Goal: Information Seeking & Learning: Find specific fact

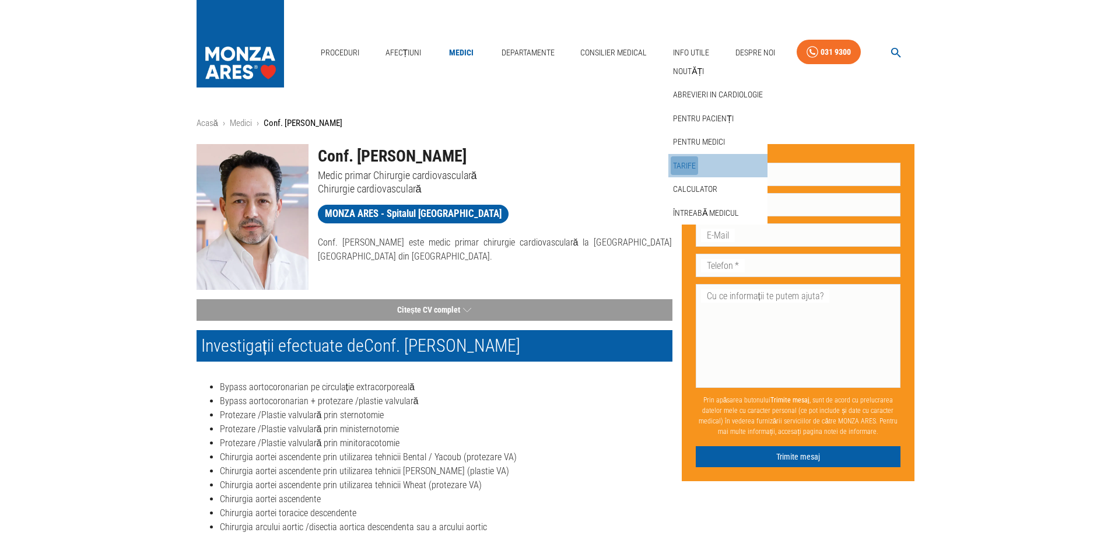
click at [682, 163] on link "Tarife" at bounding box center [683, 165] width 27 height 19
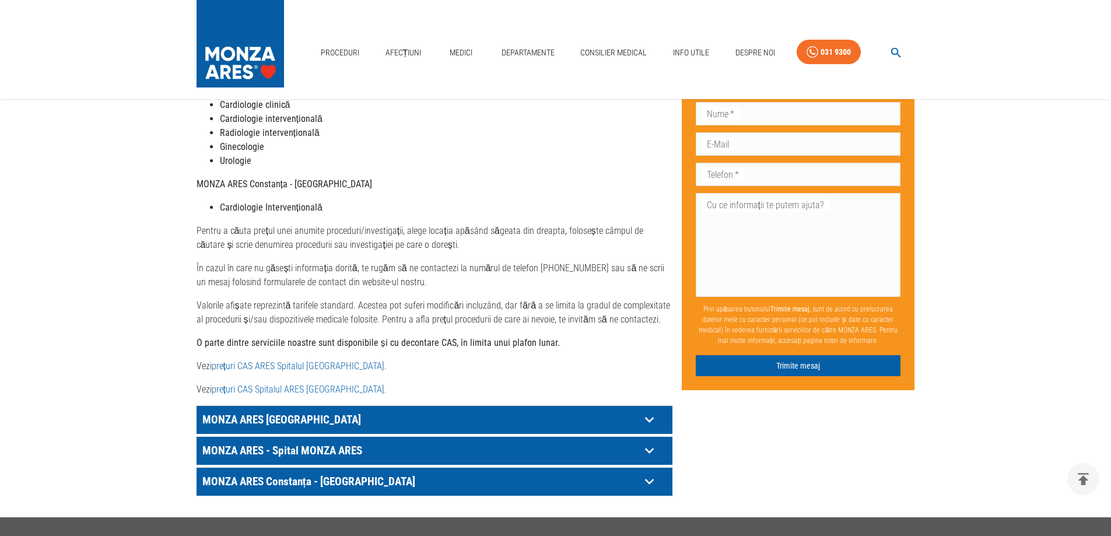
scroll to position [525, 0]
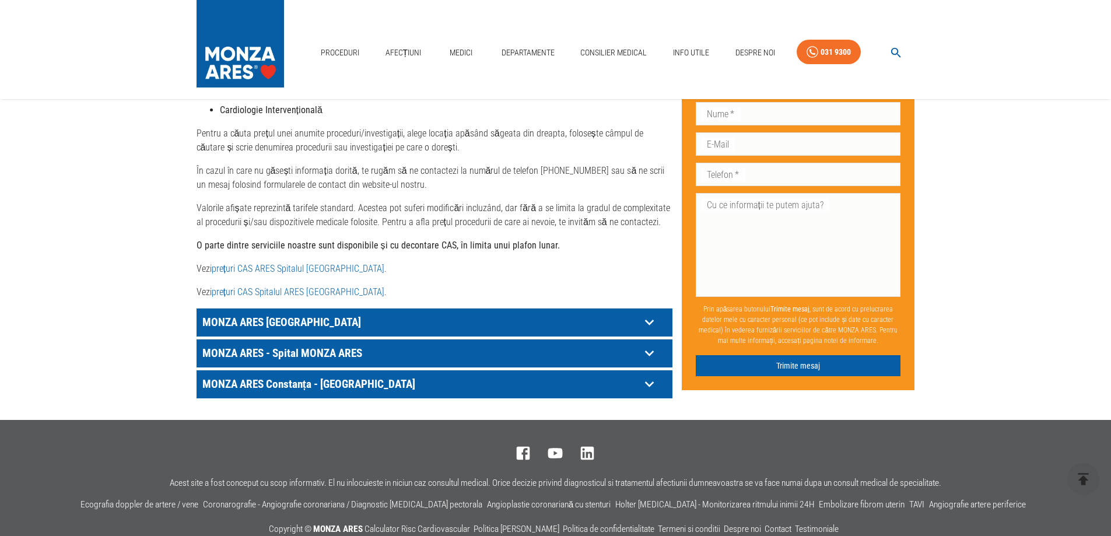
click at [650, 319] on icon at bounding box center [648, 322] width 9 height 6
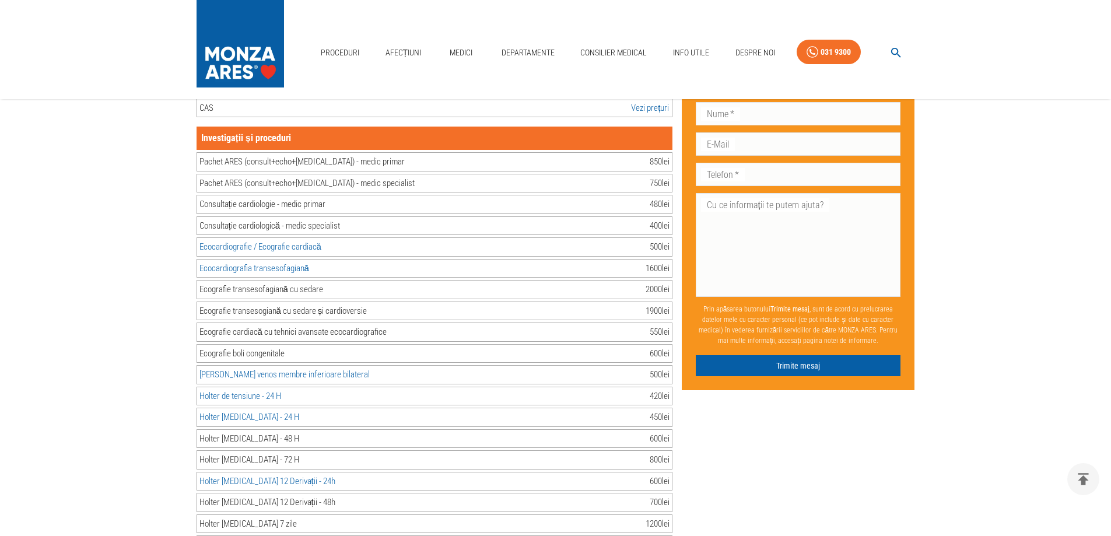
scroll to position [700, 0]
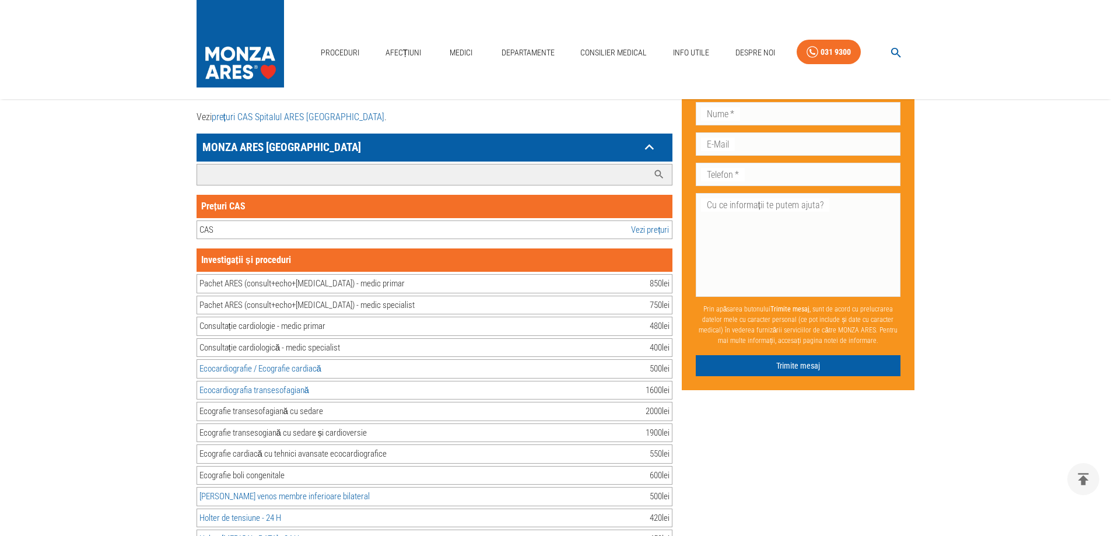
click at [244, 164] on input "Caută investigație/procedură..." at bounding box center [422, 174] width 451 height 20
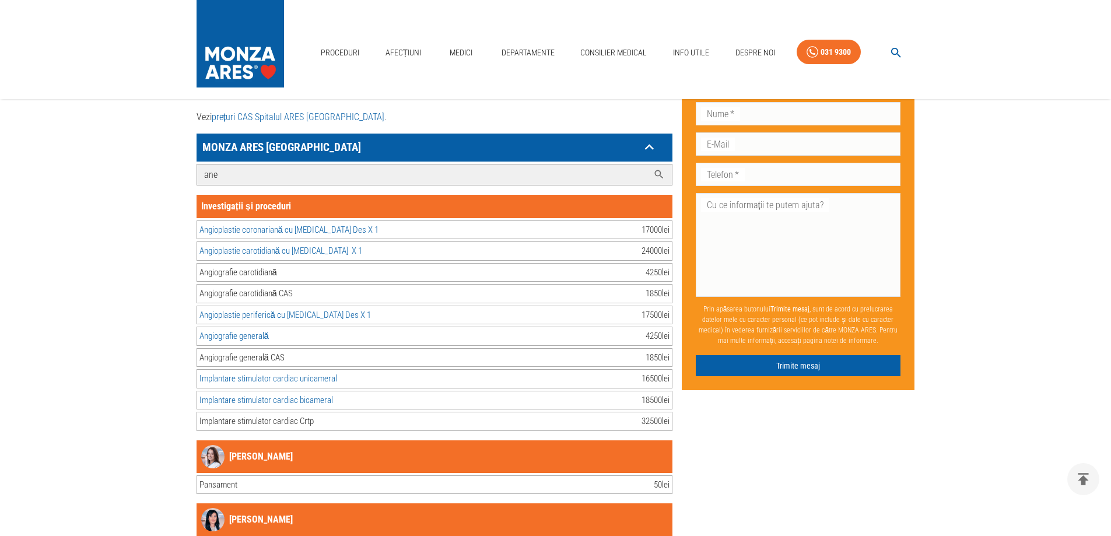
scroll to position [634, 0]
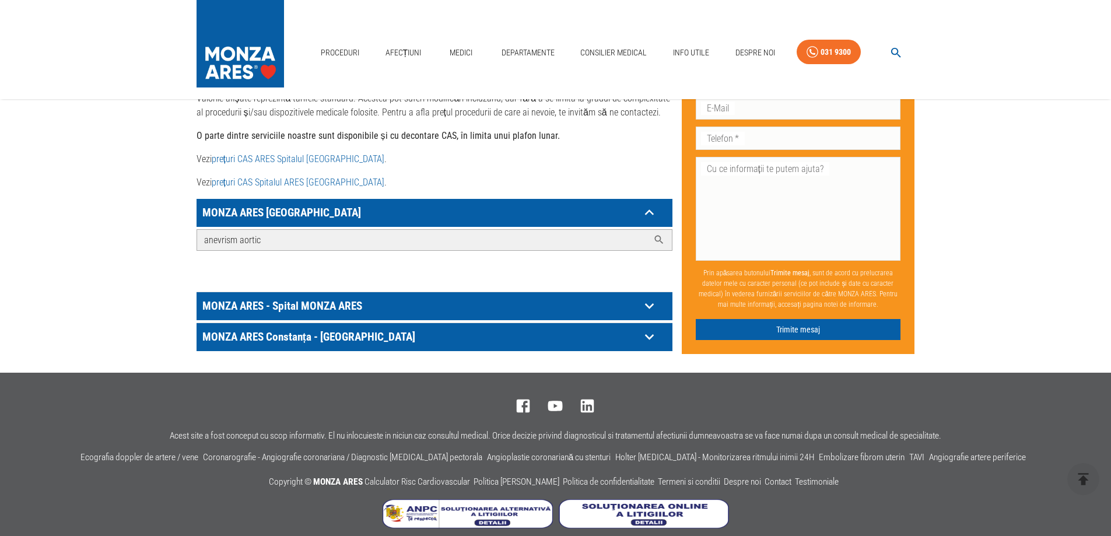
click at [659, 236] on icon at bounding box center [658, 240] width 9 height 9
click at [656, 234] on icon at bounding box center [659, 240] width 12 height 12
click at [373, 230] on input "anevrism aortic" at bounding box center [422, 240] width 451 height 20
click at [647, 203] on icon at bounding box center [649, 212] width 18 height 18
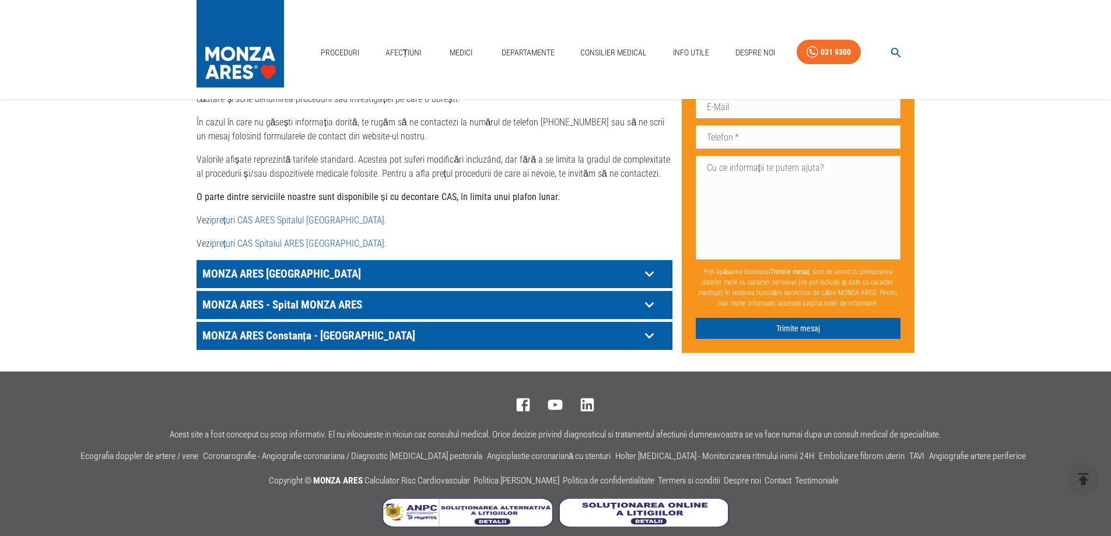
scroll to position [572, 0]
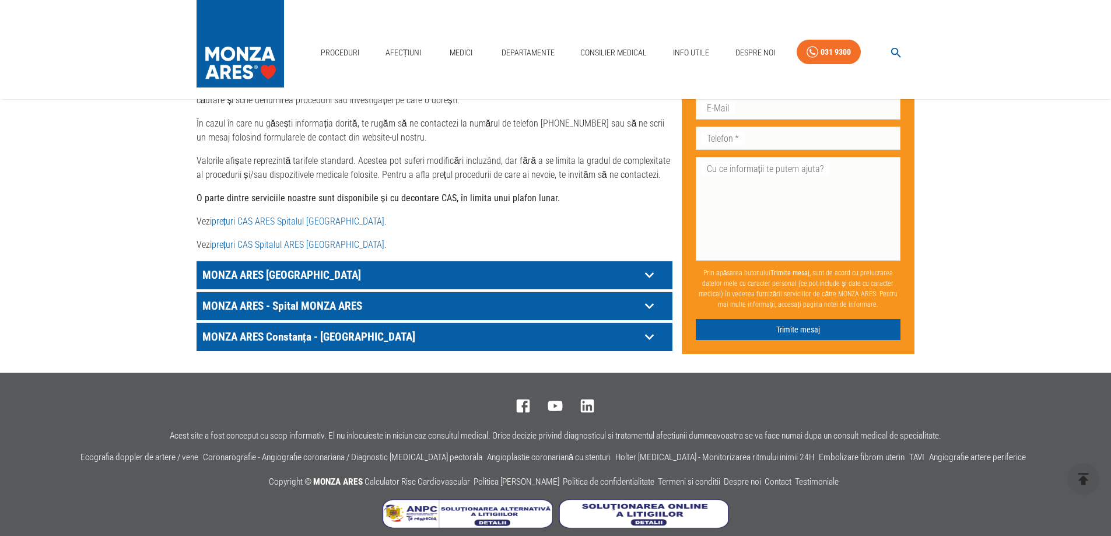
click at [651, 266] on icon at bounding box center [649, 275] width 18 height 18
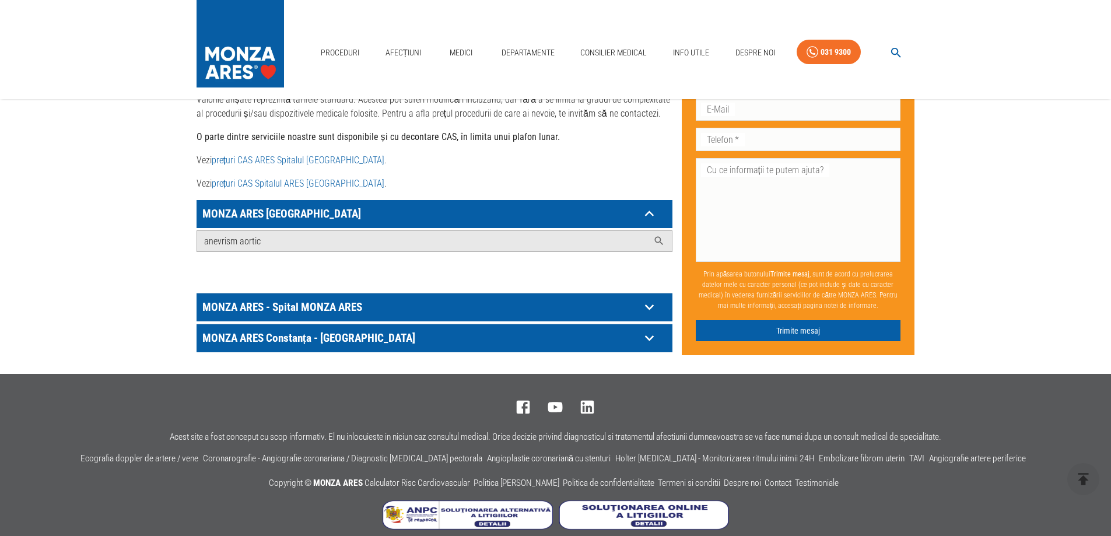
scroll to position [634, 0]
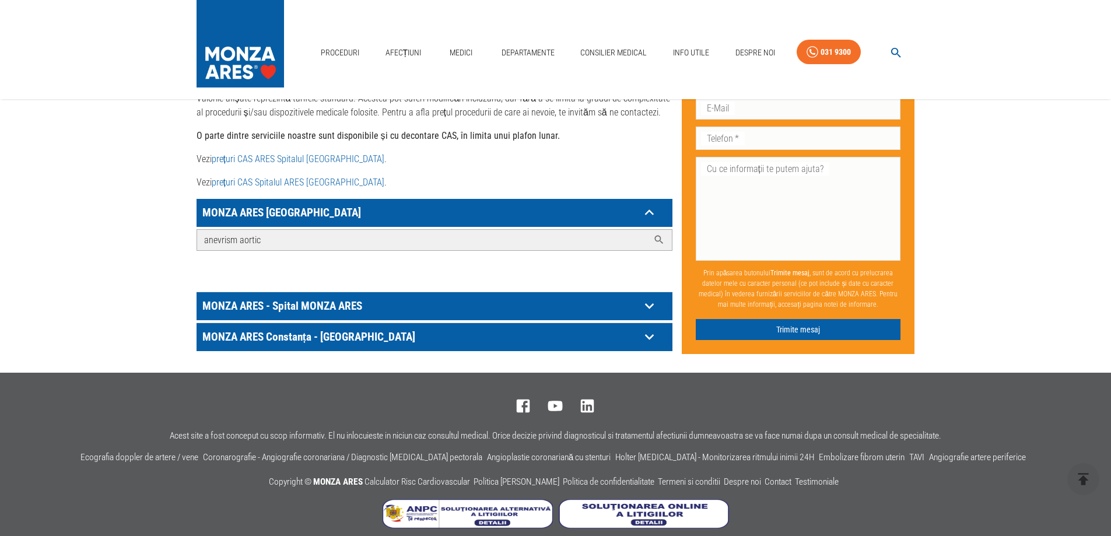
drag, startPoint x: 271, startPoint y: 227, endPoint x: 178, endPoint y: 227, distance: 93.3
click at [648, 303] on icon at bounding box center [648, 306] width 9 height 6
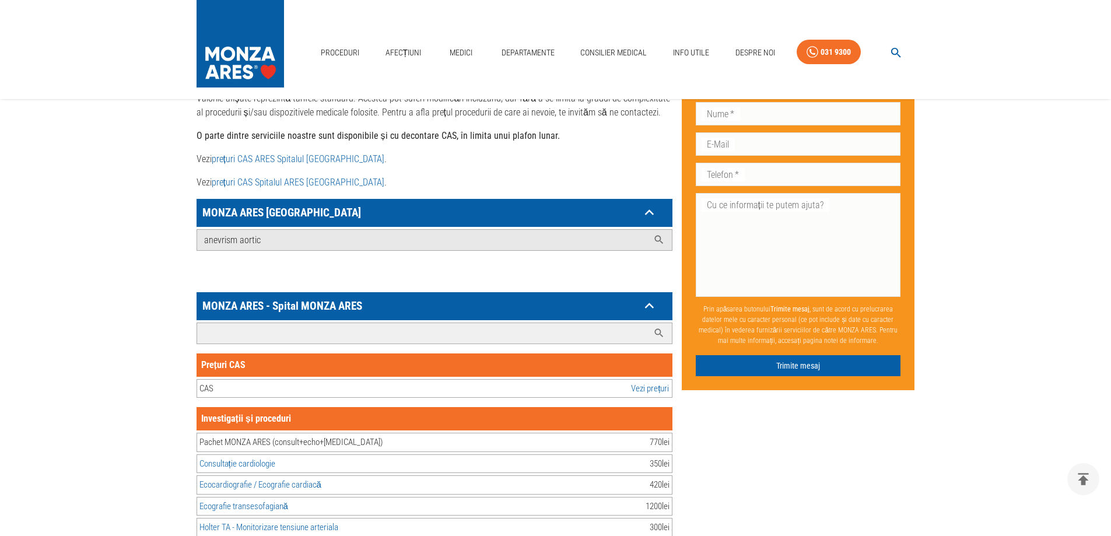
click at [345, 323] on input "Caută investigație/procedură..." at bounding box center [422, 333] width 451 height 20
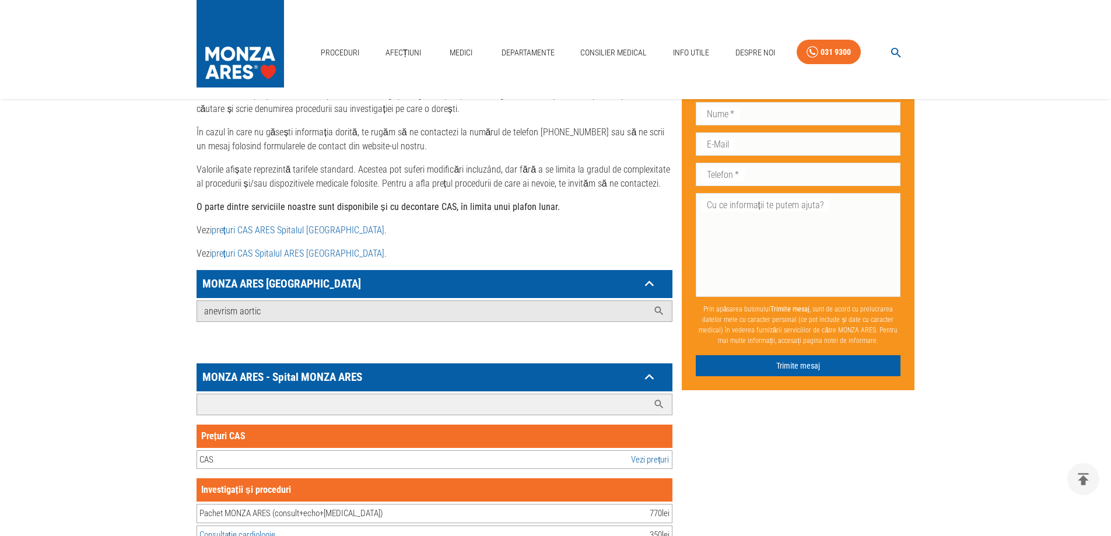
scroll to position [583, 0]
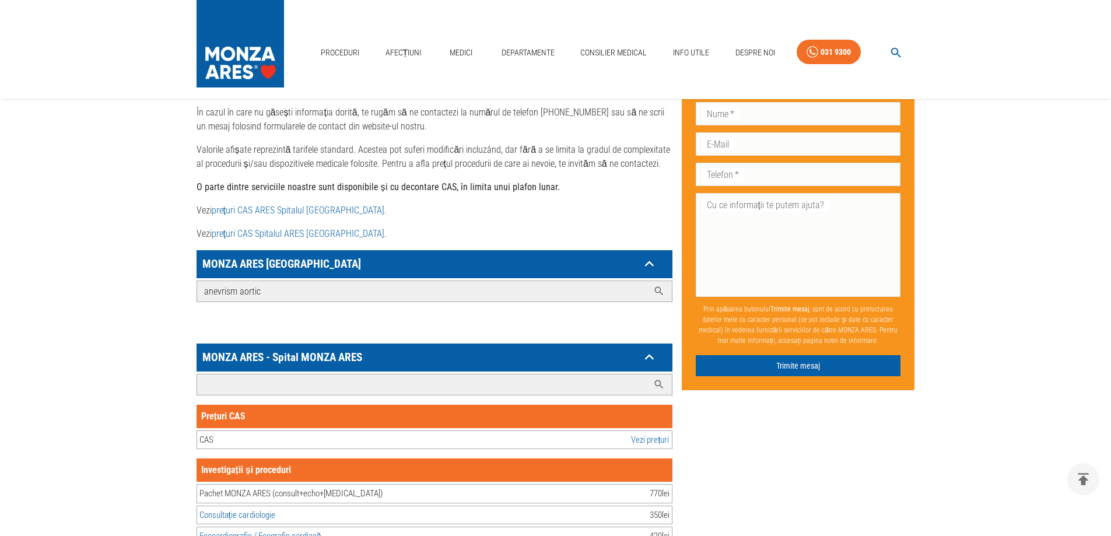
click at [397, 281] on input "anevrism aortic" at bounding box center [422, 291] width 451 height 20
type input "a"
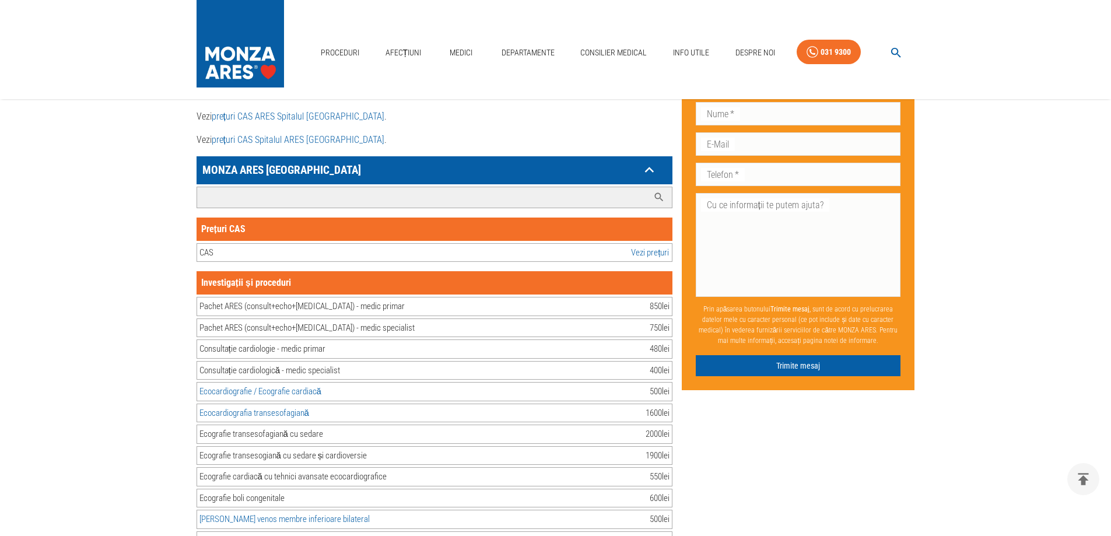
scroll to position [0, 0]
